Goal: Check status: Check status

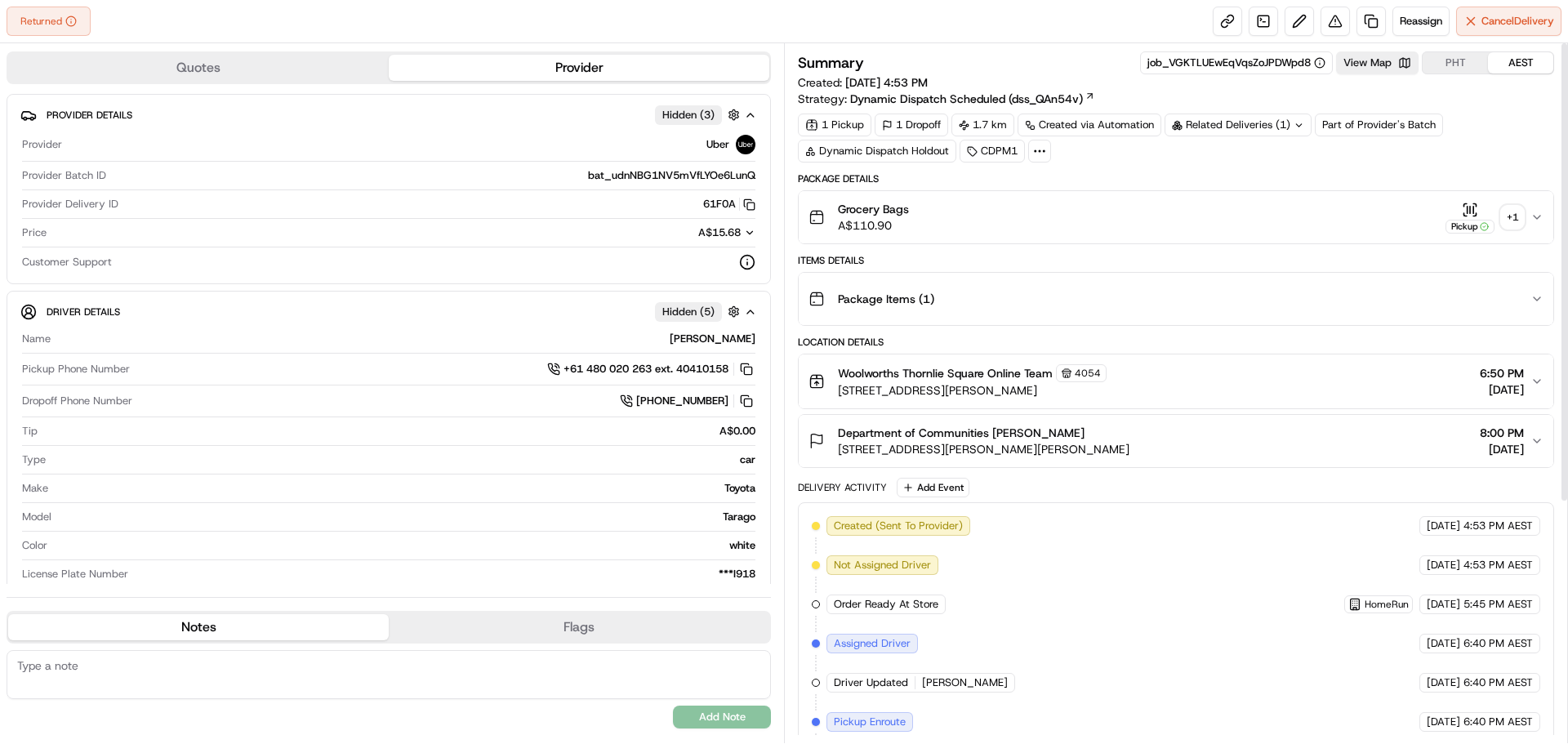
click at [1505, 225] on div "+ 1" at bounding box center [1513, 218] width 23 height 23
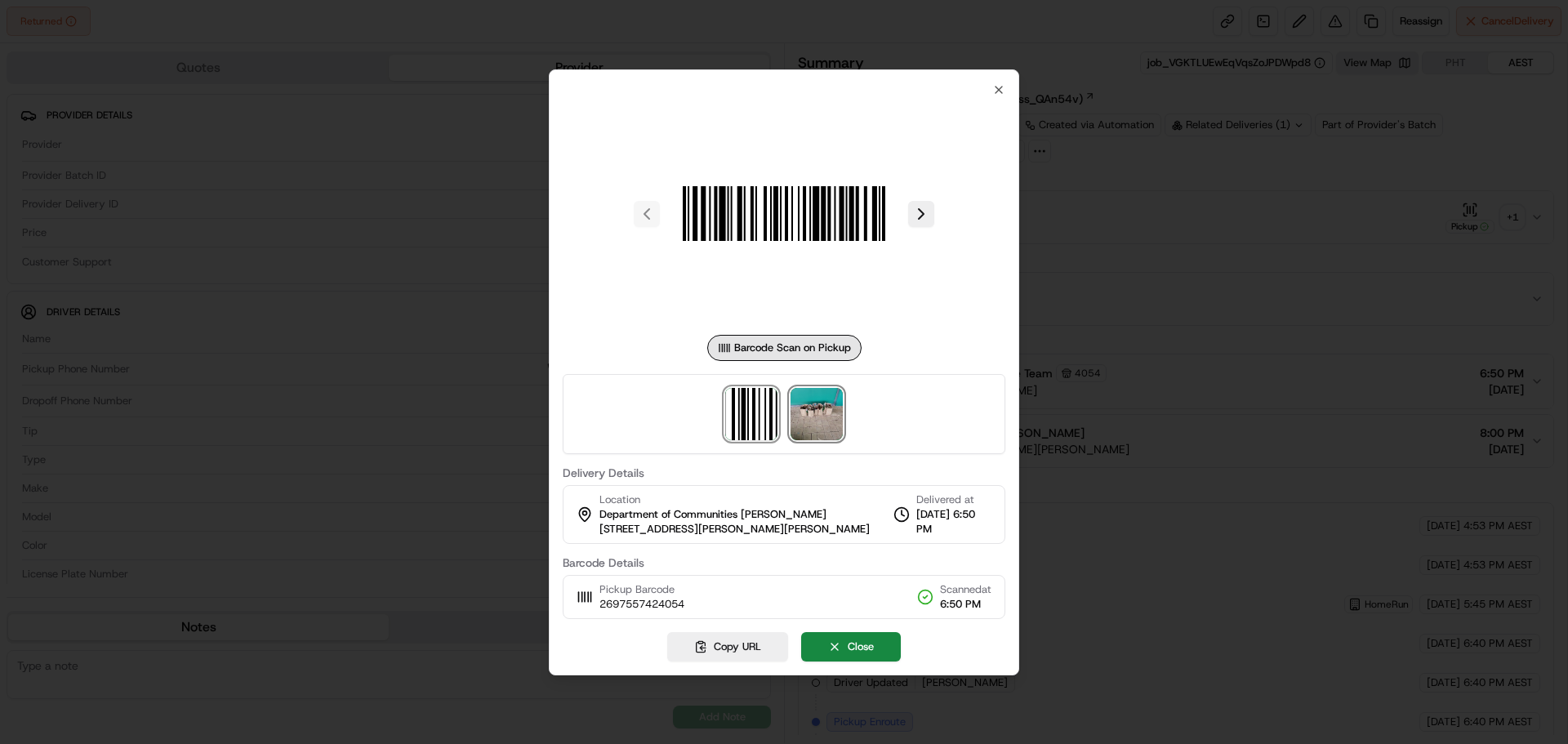
click at [842, 410] on img at bounding box center [816, 414] width 52 height 52
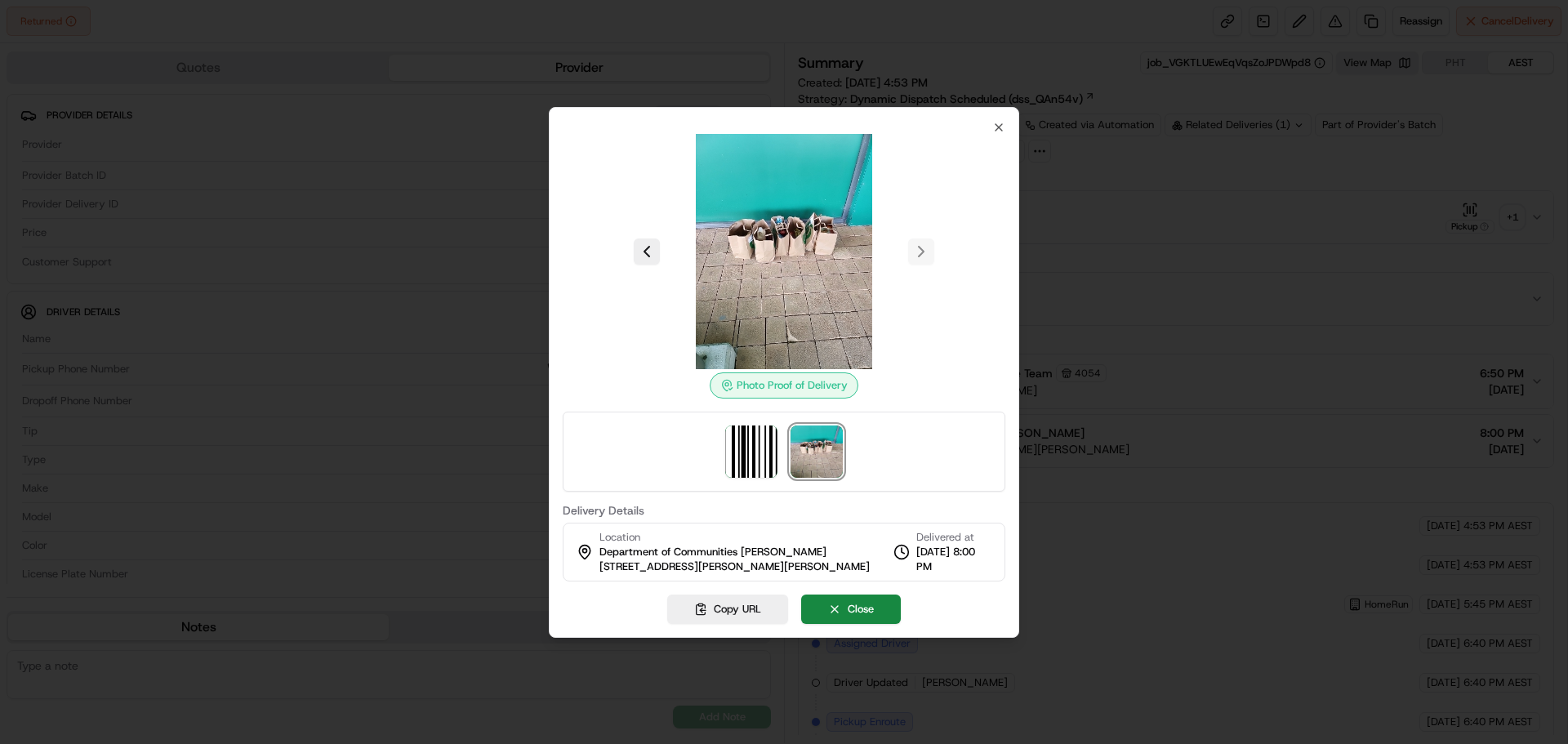
click at [835, 410] on div "Photo Proof of Delivery" at bounding box center [784, 312] width 443 height 358
click at [1093, 285] on div at bounding box center [784, 372] width 1568 height 744
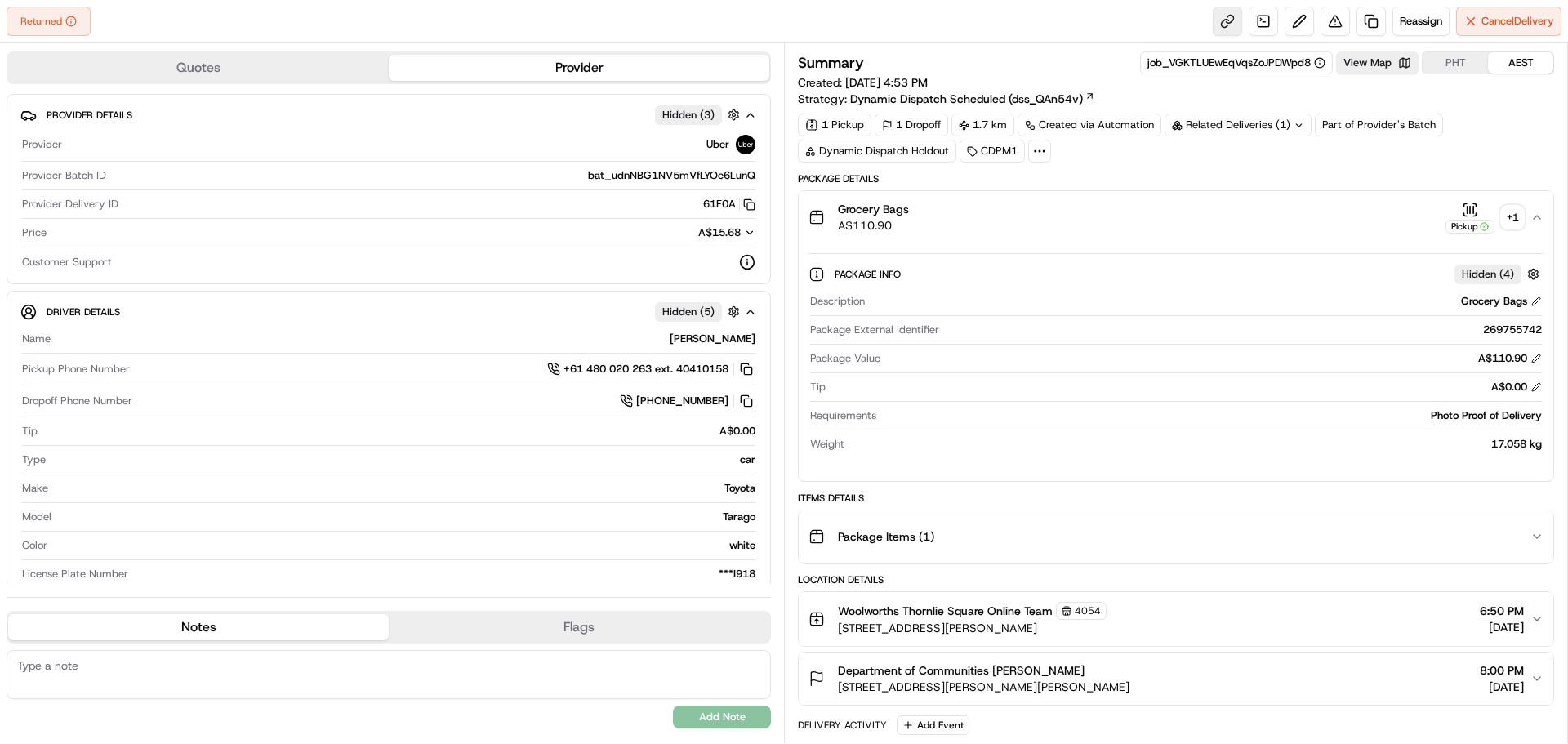
click at [1220, 20] on link at bounding box center [1228, 21] width 29 height 29
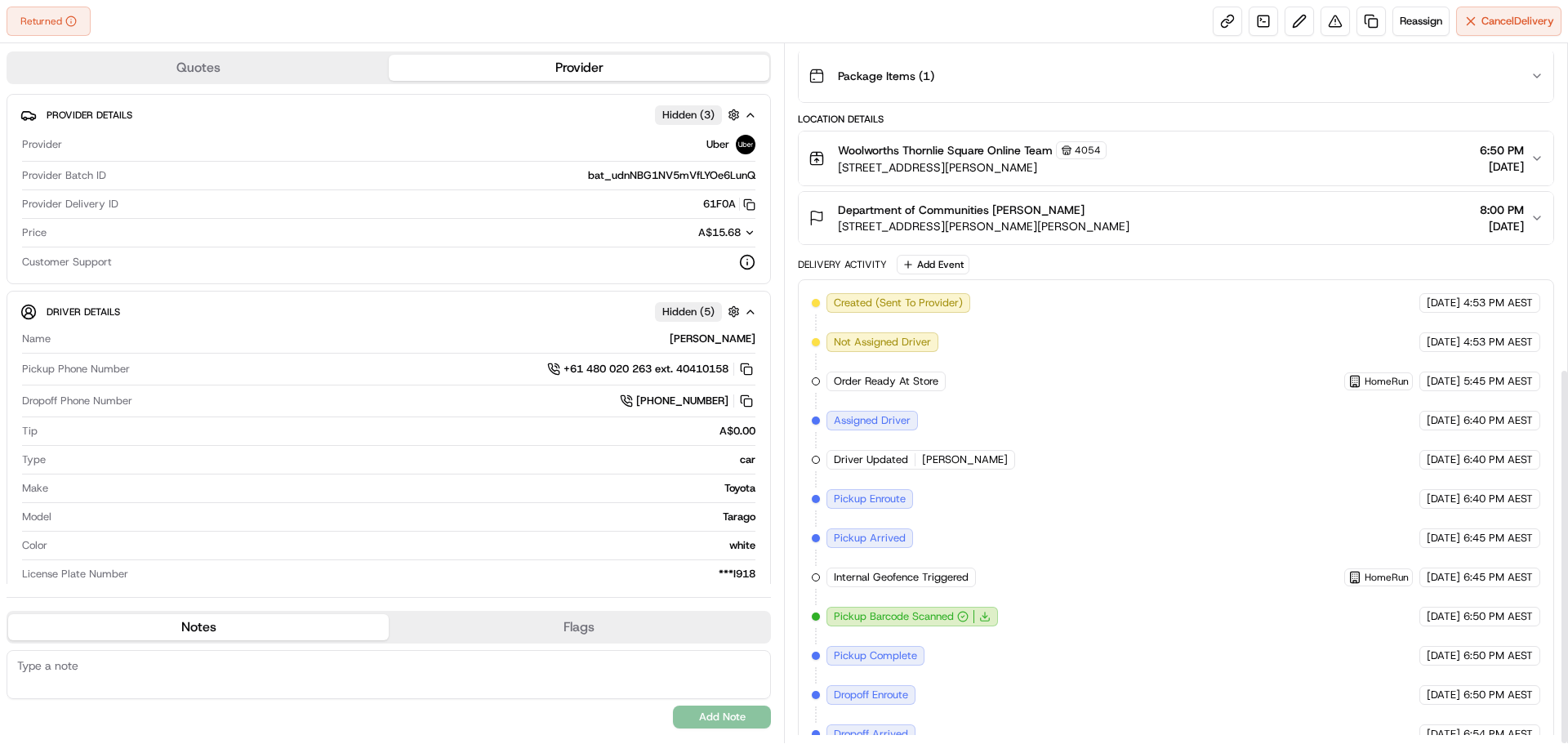
scroll to position [601, 0]
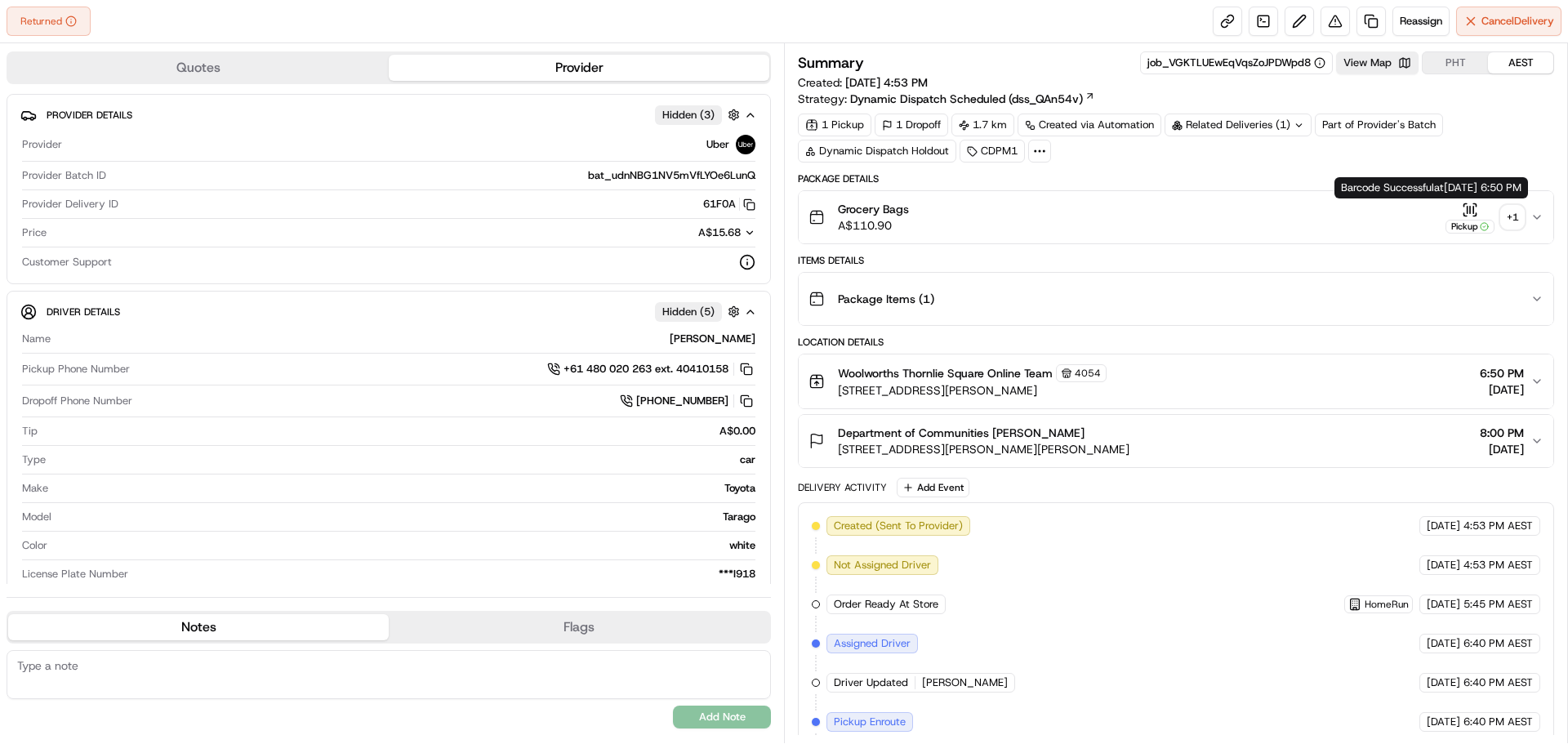
click at [1514, 222] on div "+ 1" at bounding box center [1513, 218] width 23 height 23
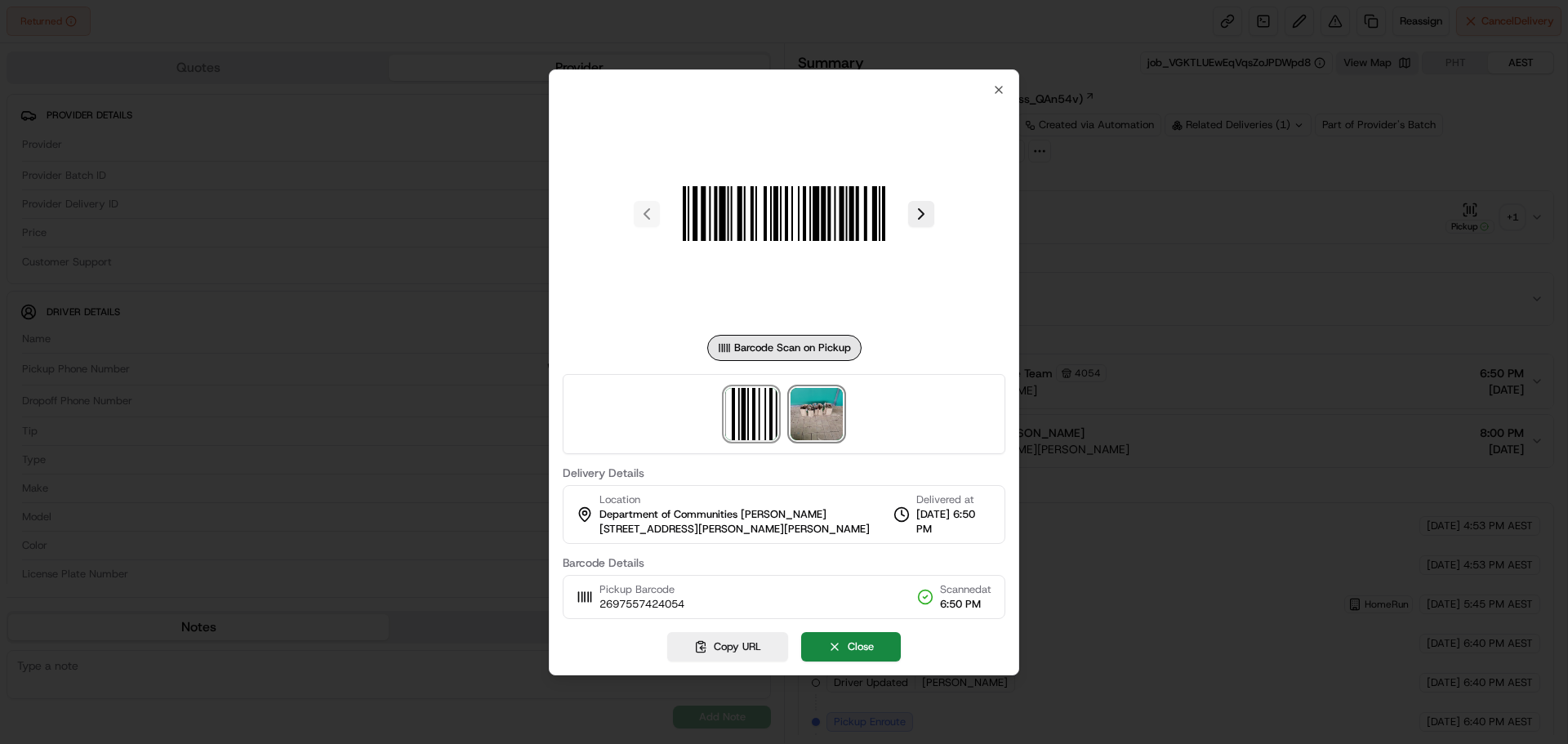
click at [835, 413] on img at bounding box center [816, 414] width 52 height 52
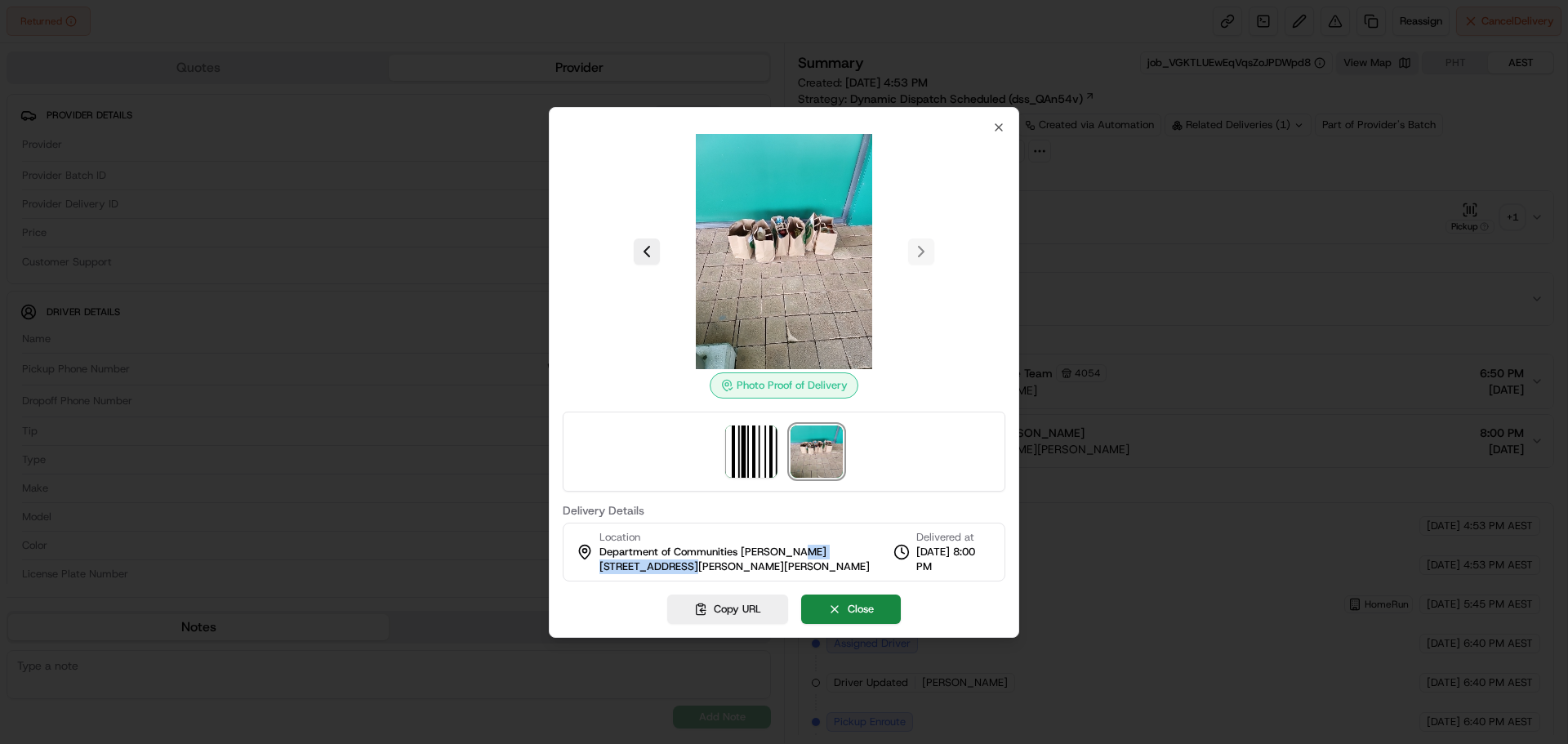
drag, startPoint x: 774, startPoint y: 570, endPoint x: 682, endPoint y: 560, distance: 92.5
click at [682, 565] on div "Location Department of Communities [PERSON_NAME] [STREET_ADDRESS][PERSON_NAME][…" at bounding box center [734, 552] width 270 height 45
drag, startPoint x: 419, startPoint y: 460, endPoint x: 585, endPoint y: 449, distance: 166.4
click at [424, 460] on div at bounding box center [784, 372] width 1568 height 744
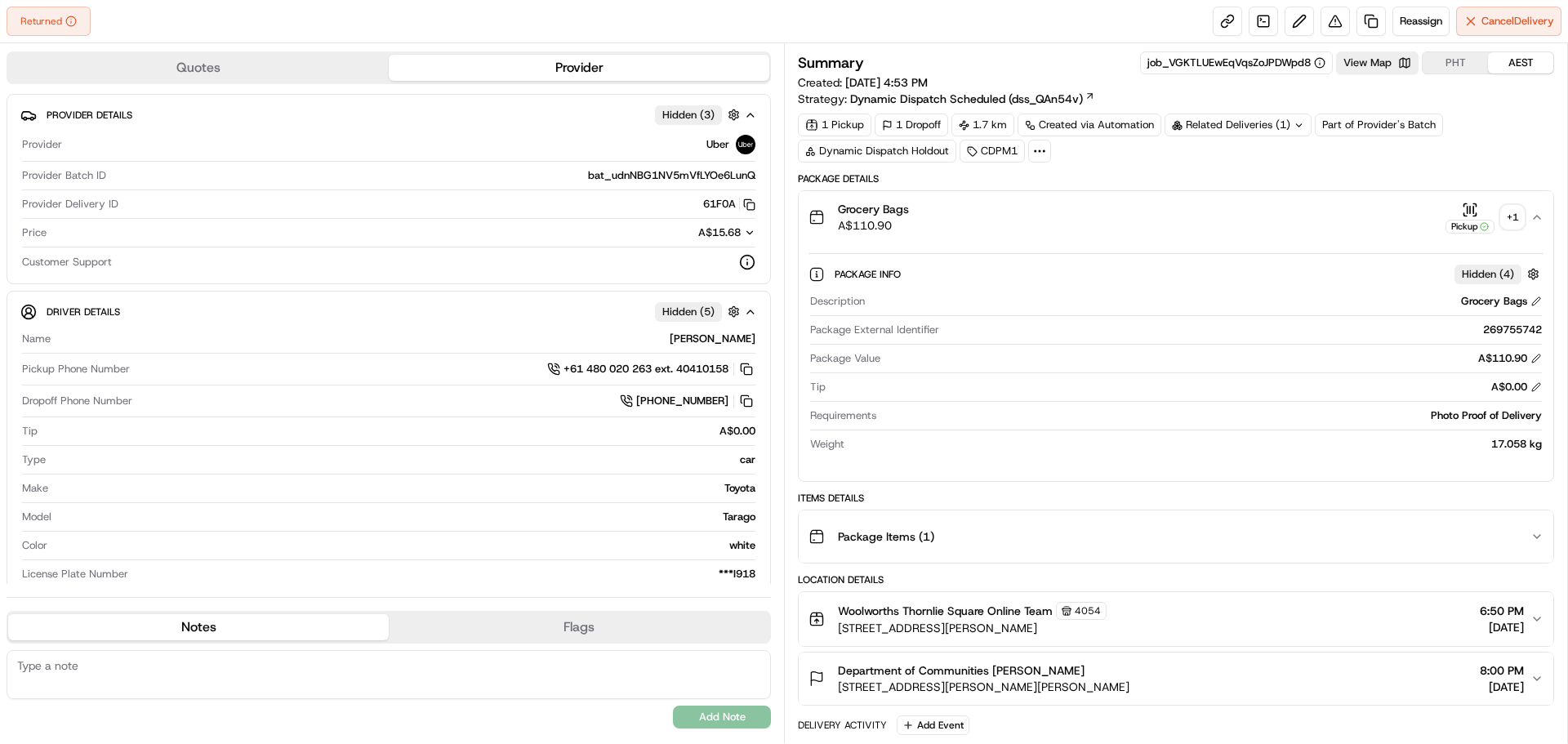
drag, startPoint x: 1080, startPoint y: 627, endPoint x: 842, endPoint y: 638, distance: 238.3
click at [842, 638] on button "Woolworths [GEOGRAPHIC_DATA] Online Team [STREET_ADDRESS][PERSON_NAME] 6:50 PM …" at bounding box center [1176, 619] width 754 height 54
click at [1509, 213] on div "+ 1" at bounding box center [1513, 218] width 23 height 23
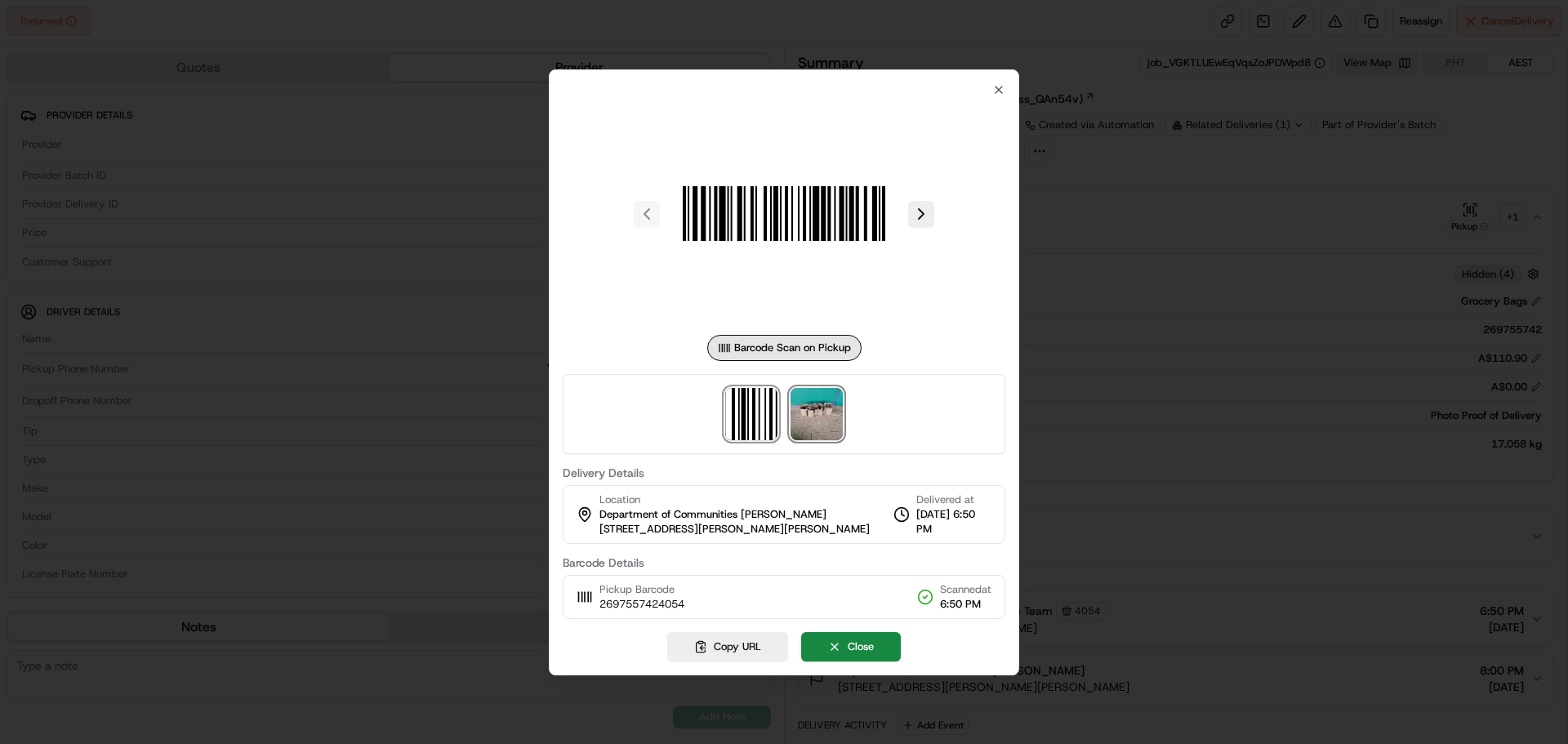
click at [832, 434] on img at bounding box center [816, 414] width 52 height 52
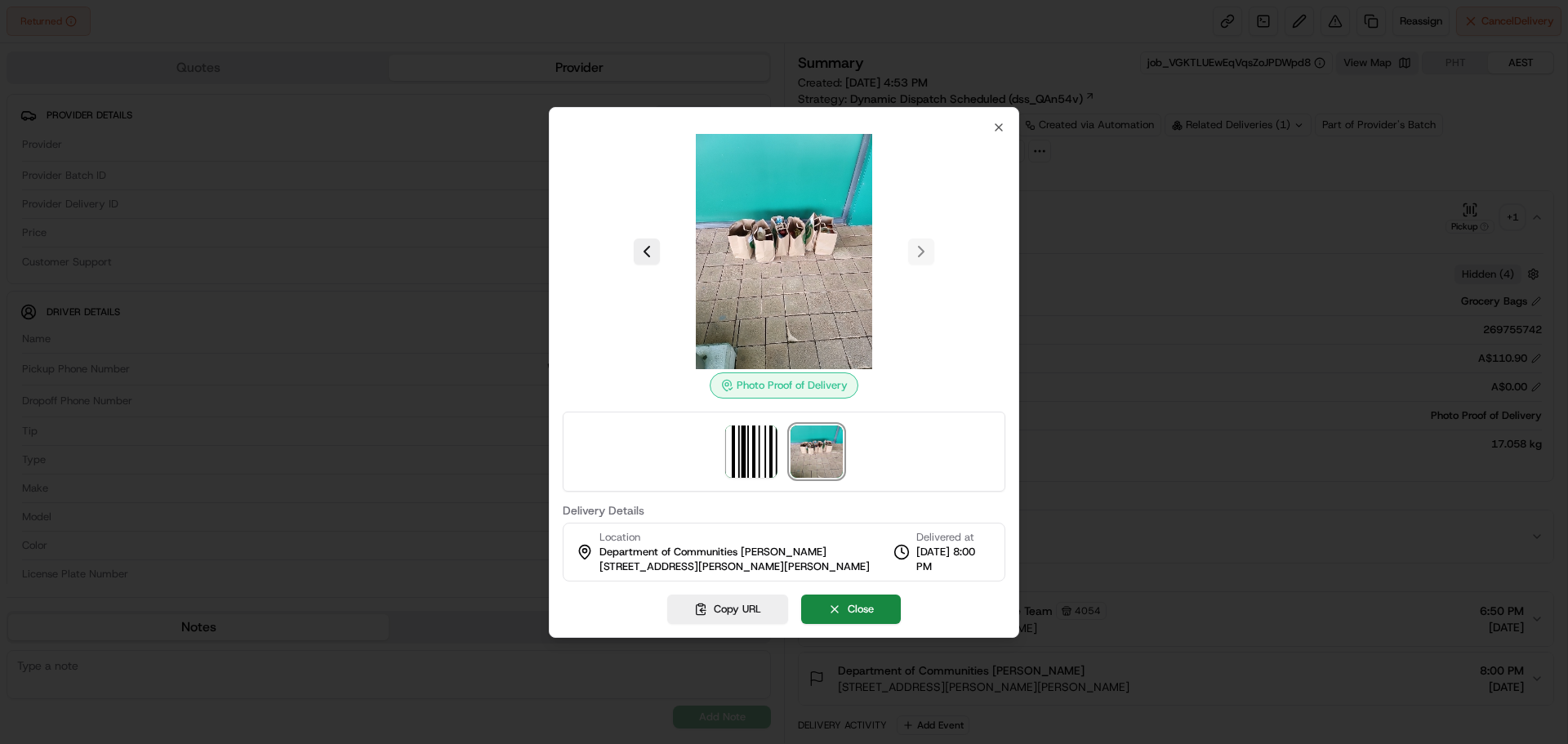
click at [1156, 361] on div at bounding box center [784, 372] width 1568 height 744
